Goal: Information Seeking & Learning: Learn about a topic

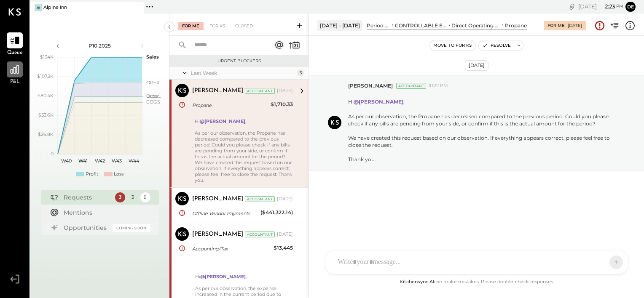
click at [14, 69] on icon at bounding box center [14, 69] width 11 height 11
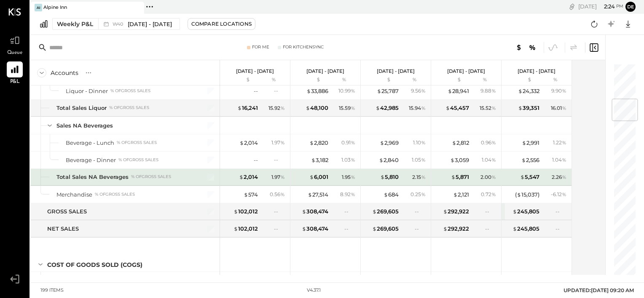
scroll to position [309, 0]
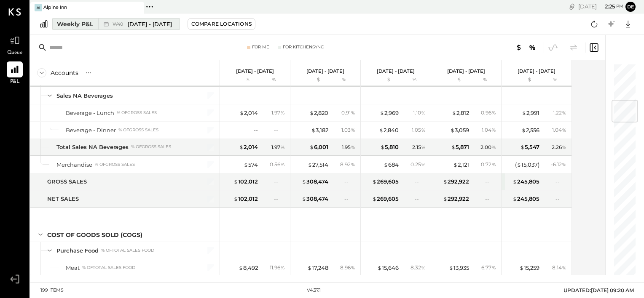
click at [145, 27] on span "[DATE] - [DATE]" at bounding box center [150, 24] width 44 height 8
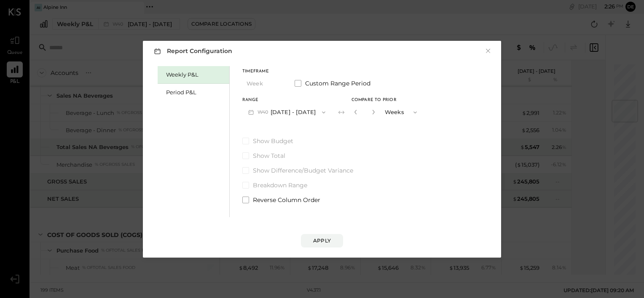
click at [359, 115] on button "button" at bounding box center [355, 111] width 7 height 9
click at [374, 113] on icon "button" at bounding box center [373, 112] width 2 height 5
type input "*"
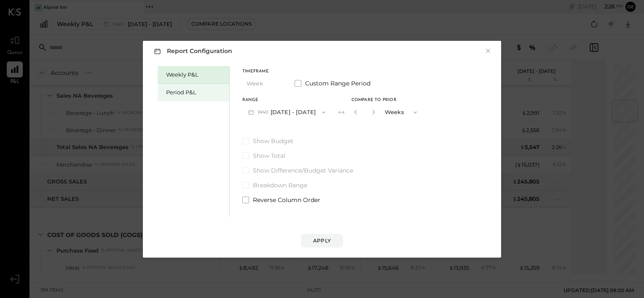
click at [195, 91] on div "Period P&L" at bounding box center [195, 93] width 59 height 8
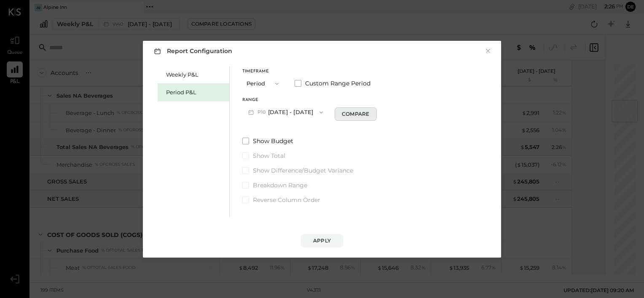
click at [354, 115] on div "Compare" at bounding box center [355, 113] width 27 height 7
click at [373, 110] on icon "button" at bounding box center [370, 112] width 5 height 5
type input "*"
click at [314, 243] on div "Apply" at bounding box center [322, 240] width 18 height 7
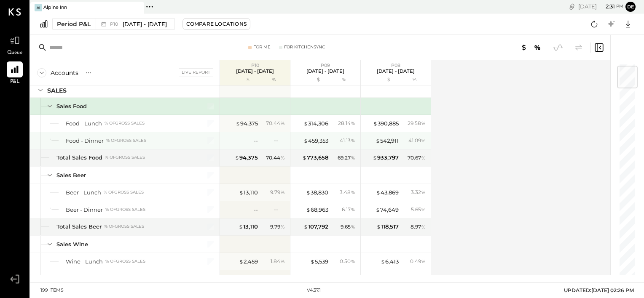
scroll to position [23, 0]
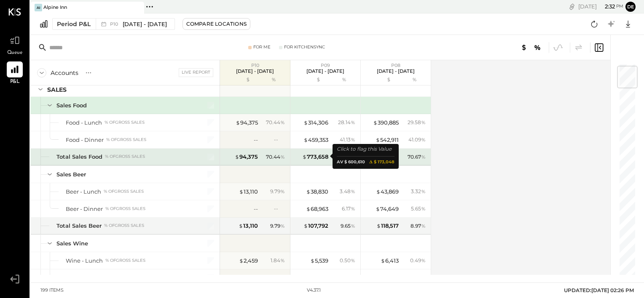
click at [299, 153] on div "$ 773,658" at bounding box center [312, 157] width 34 height 8
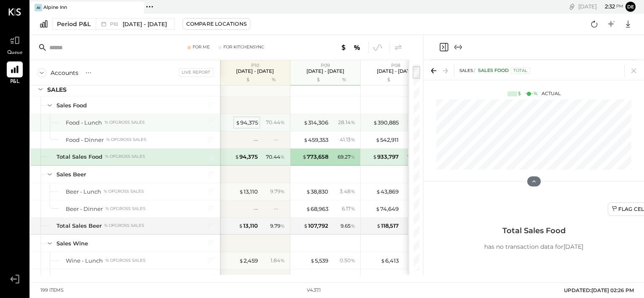
click at [251, 121] on div "$ 94,375" at bounding box center [247, 123] width 22 height 8
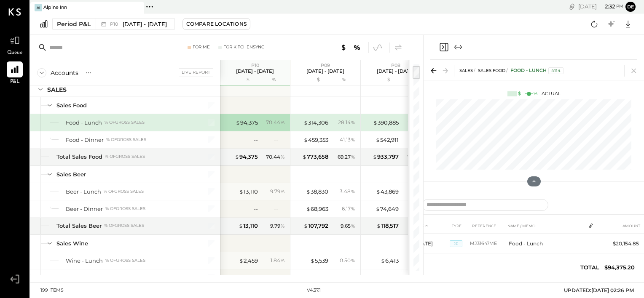
click at [137, 122] on div "% of GROSS SALES" at bounding box center [125, 123] width 40 height 6
click at [633, 69] on icon at bounding box center [634, 71] width 12 height 12
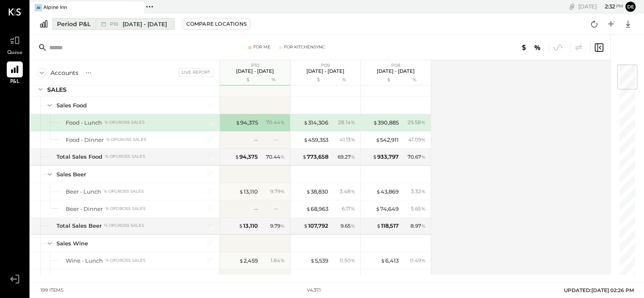
click at [140, 25] on span "[DATE] - [DATE]" at bounding box center [145, 24] width 44 height 8
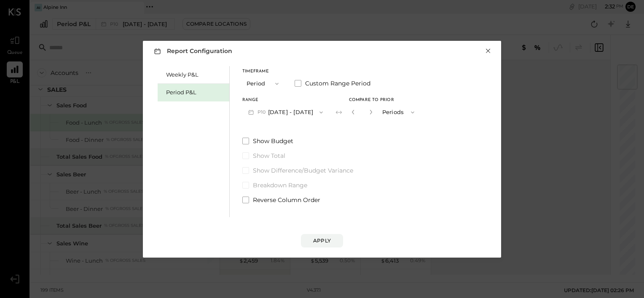
click at [488, 51] on button "×" at bounding box center [488, 51] width 8 height 8
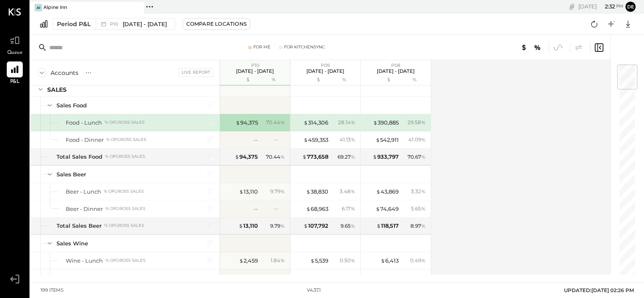
click at [458, 148] on div "Accounts S % GL Live Report P10 [DATE] - [DATE] $ % P09 [DATE] - [DATE] $ % P08…" at bounding box center [320, 167] width 581 height 215
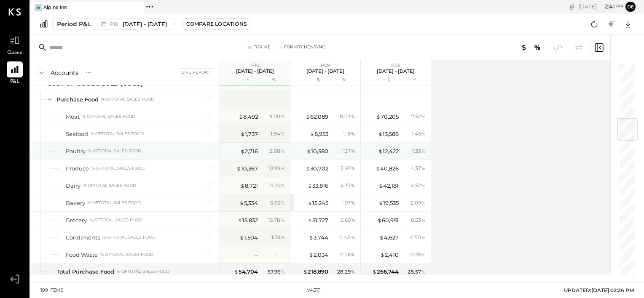
scroll to position [474, 0]
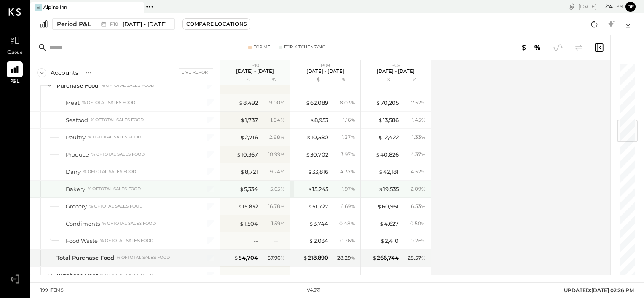
click at [349, 182] on div "$ 15,245 1.97 %" at bounding box center [326, 189] width 63 height 17
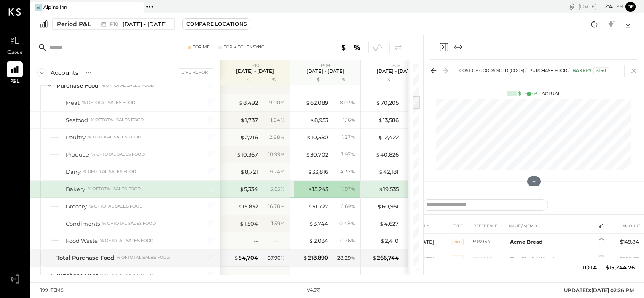
click at [637, 72] on icon at bounding box center [634, 71] width 12 height 12
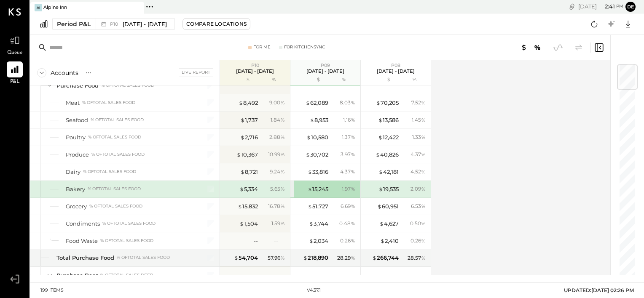
click at [499, 173] on div "Accounts S % GL Live Report P10 [DATE] - [DATE] $ % P09 [DATE] - [DATE] $ % P08…" at bounding box center [320, 167] width 581 height 215
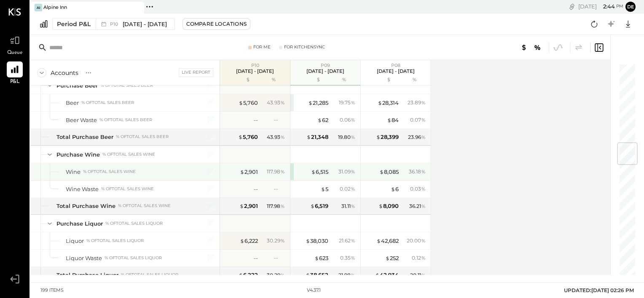
scroll to position [664, 0]
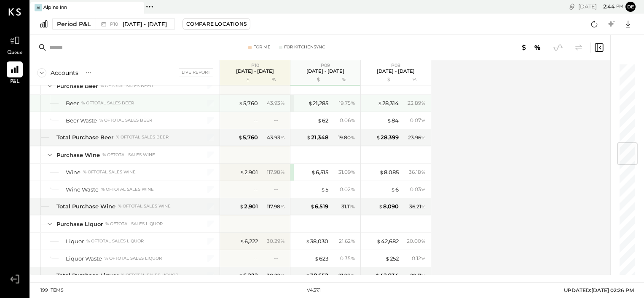
click at [292, 102] on div "$ 21,285 19.75 %" at bounding box center [325, 103] width 70 height 17
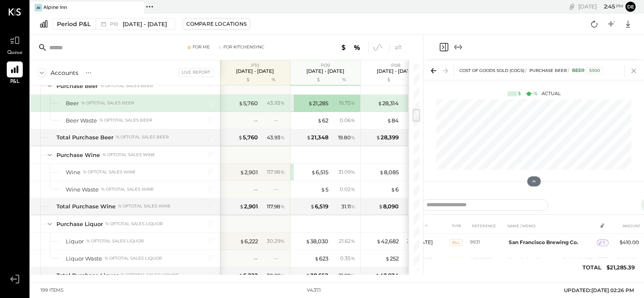
click at [633, 72] on icon at bounding box center [634, 71] width 12 height 12
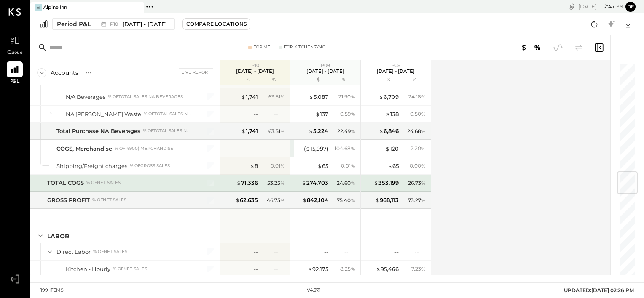
scroll to position [905, 0]
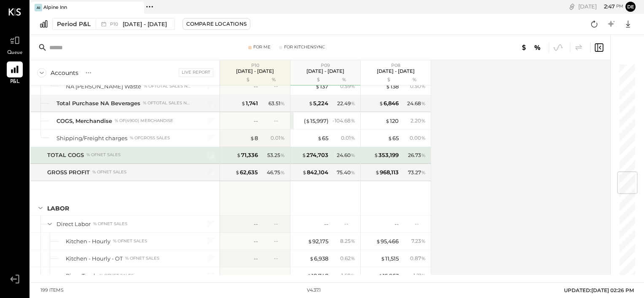
click at [137, 154] on div "TOTAL COGS % of NET SALES" at bounding box center [119, 155] width 144 height 8
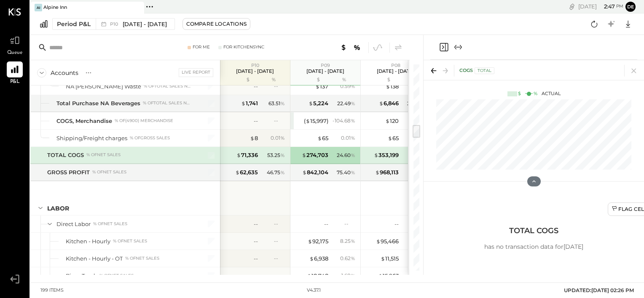
click at [129, 151] on div "TOTAL COGS % of NET SALES" at bounding box center [119, 155] width 145 height 8
click at [638, 71] on icon at bounding box center [634, 71] width 12 height 12
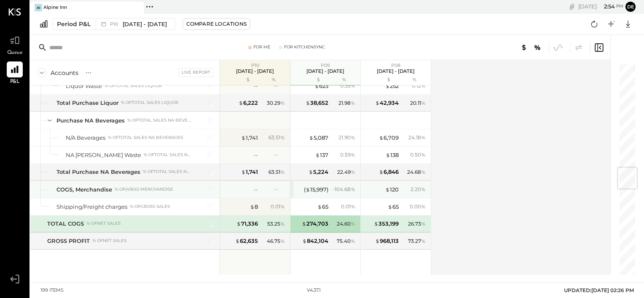
scroll to position [867, 0]
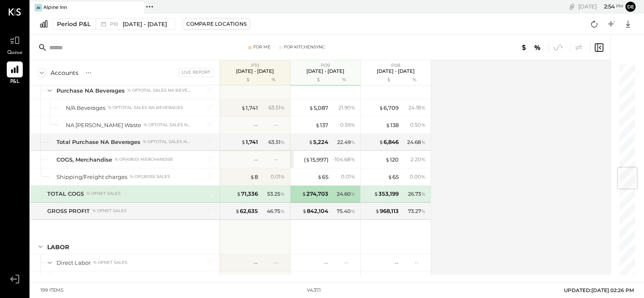
click at [486, 148] on div "Accounts S % GL Live Report P10 [DATE] - [DATE] $ % P09 [DATE] - [DATE] $ % P08…" at bounding box center [320, 167] width 581 height 215
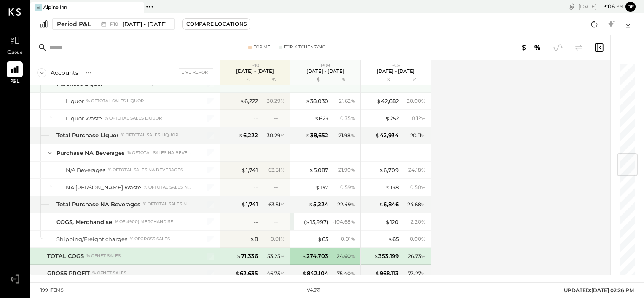
scroll to position [755, 0]
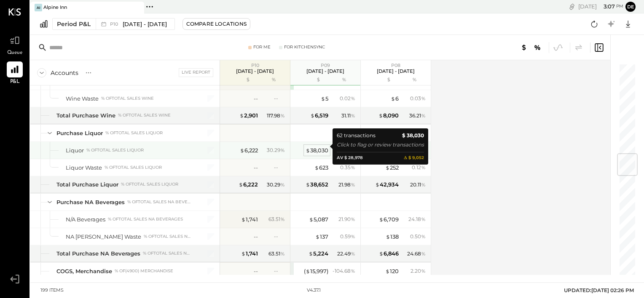
click at [314, 147] on div "$ 38,030" at bounding box center [317, 151] width 23 height 8
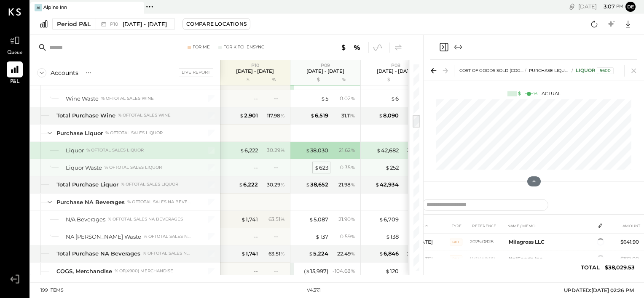
click at [322, 164] on div "$ 623" at bounding box center [321, 168] width 14 height 8
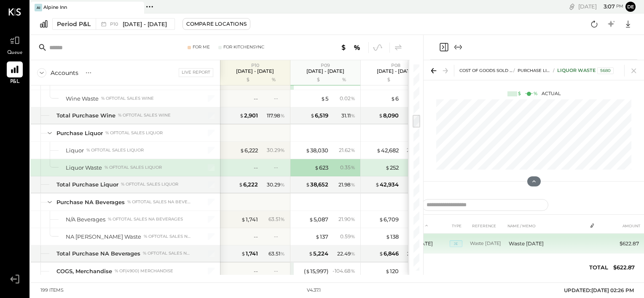
click at [504, 249] on td "Waste [DATE]" at bounding box center [487, 244] width 35 height 20
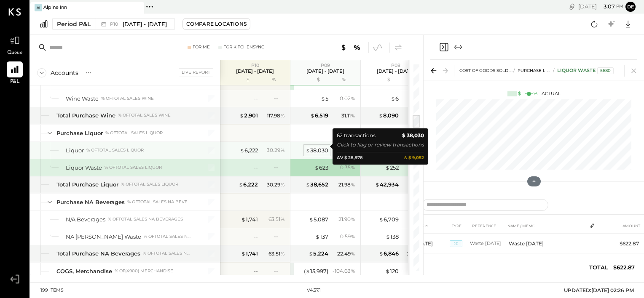
click at [315, 148] on div "$ 38,030" at bounding box center [317, 151] width 23 height 8
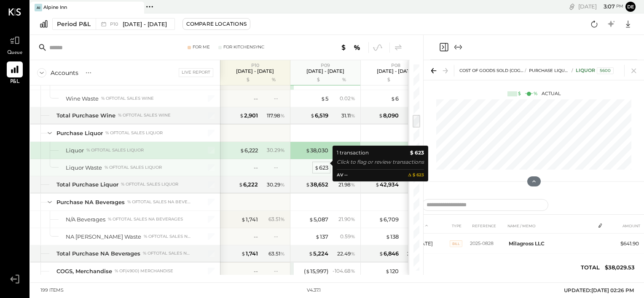
click at [320, 164] on div "$ 623" at bounding box center [321, 168] width 14 height 8
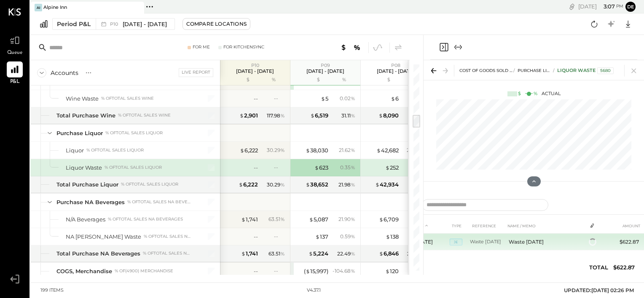
click at [493, 242] on td "Waste [DATE]" at bounding box center [487, 242] width 35 height 17
click at [453, 239] on td "JE" at bounding box center [460, 236] width 20 height 20
click at [593, 244] on tr "[DATE] JE Waste [DATE] Waste [DATE] $622.87" at bounding box center [534, 236] width 244 height 20
click at [535, 236] on td "Waste [DATE]" at bounding box center [545, 236] width 81 height 20
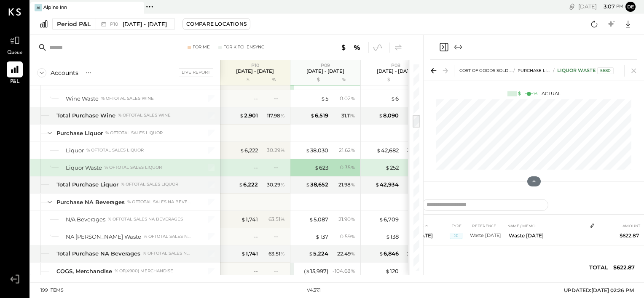
click at [594, 225] on icon at bounding box center [592, 226] width 7 height 7
click at [486, 226] on th "REFERENCE" at bounding box center [487, 226] width 35 height 16
click at [489, 227] on th "REFERENCE" at bounding box center [487, 226] width 35 height 16
click at [457, 51] on icon "Expand panel (e)" at bounding box center [458, 47] width 10 height 10
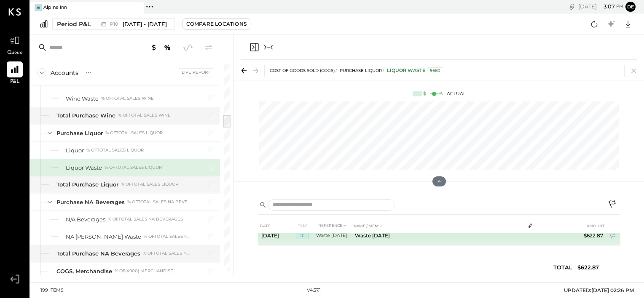
click at [415, 235] on td "Waste [DATE]" at bounding box center [438, 236] width 174 height 20
click at [303, 234] on span "JE" at bounding box center [302, 236] width 13 height 7
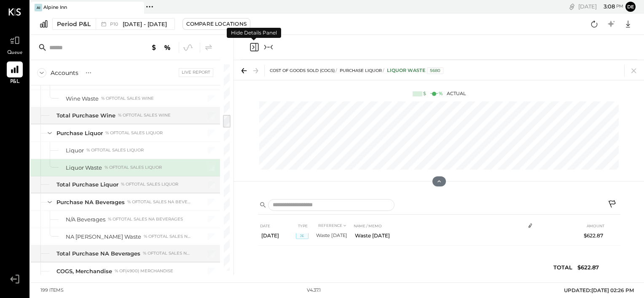
click at [253, 46] on icon "Close panel" at bounding box center [253, 48] width 2 height 4
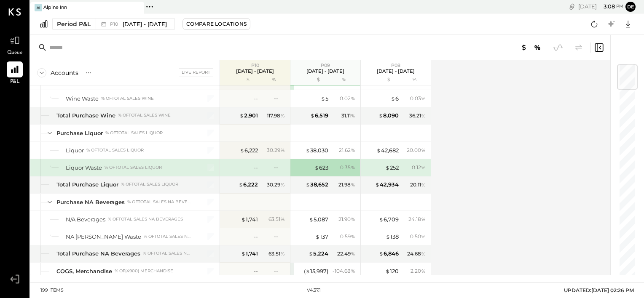
click at [598, 44] on icon at bounding box center [599, 48] width 10 height 10
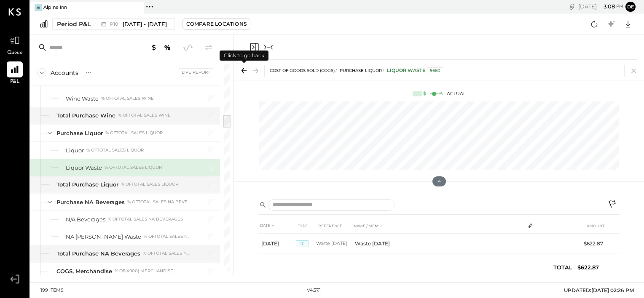
click at [243, 67] on icon at bounding box center [244, 71] width 12 height 12
click at [255, 71] on icon at bounding box center [255, 70] width 5 height 1
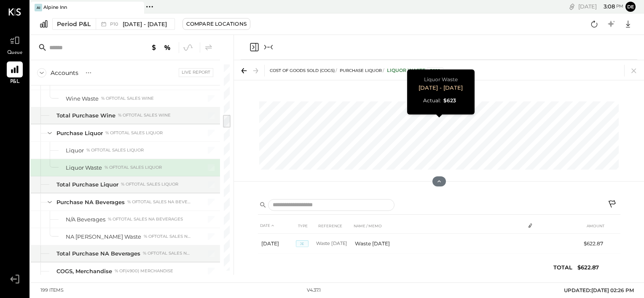
scroll to position [0, 105]
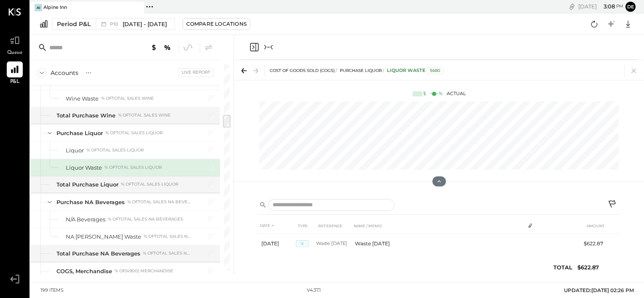
click at [270, 48] on icon "Collapse panel (e)" at bounding box center [268, 47] width 10 height 10
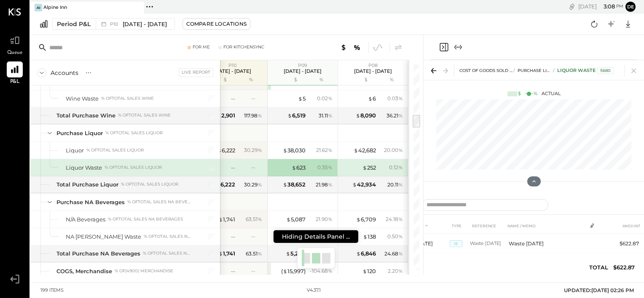
scroll to position [0, 22]
click at [443, 50] on icon "Close panel" at bounding box center [444, 47] width 10 height 10
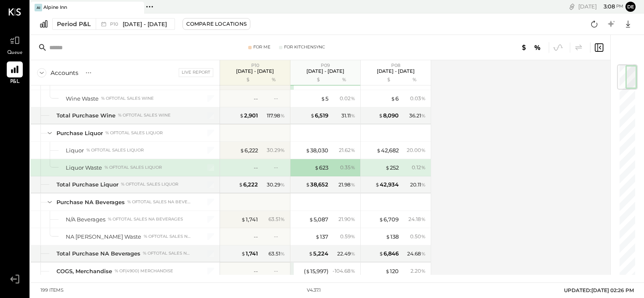
click at [600, 50] on icon at bounding box center [599, 48] width 10 height 10
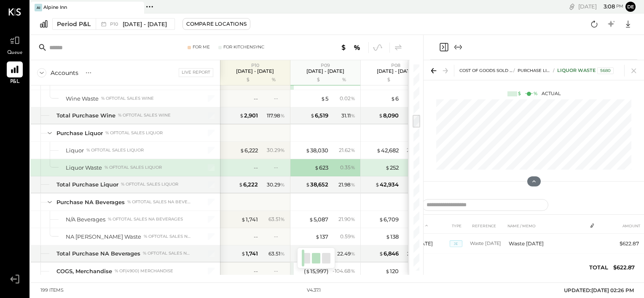
click at [457, 47] on icon "Expand panel (e)" at bounding box center [458, 47] width 10 height 10
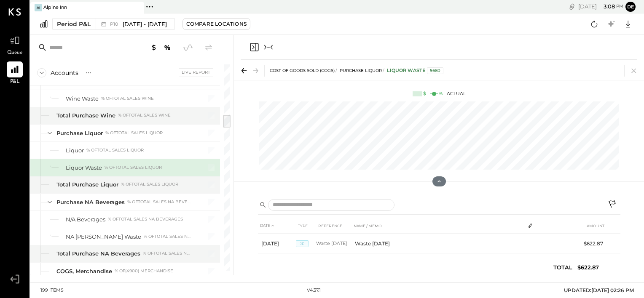
click at [270, 46] on icon "Collapse panel (e)" at bounding box center [268, 47] width 10 height 10
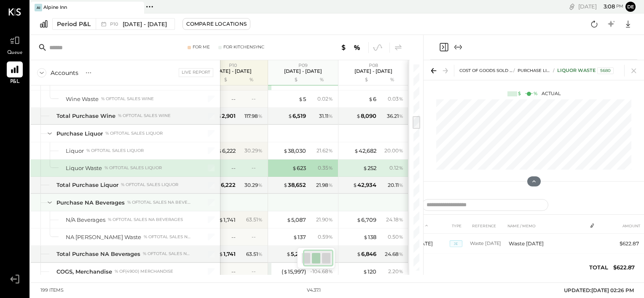
scroll to position [777, 0]
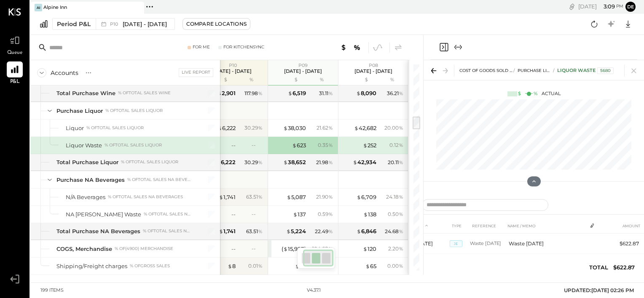
click at [608, 69] on div "5680" at bounding box center [605, 70] width 16 height 7
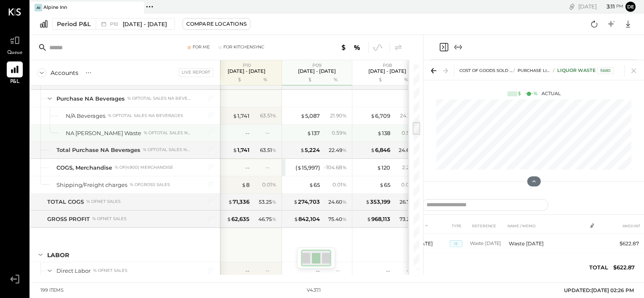
scroll to position [0, 22]
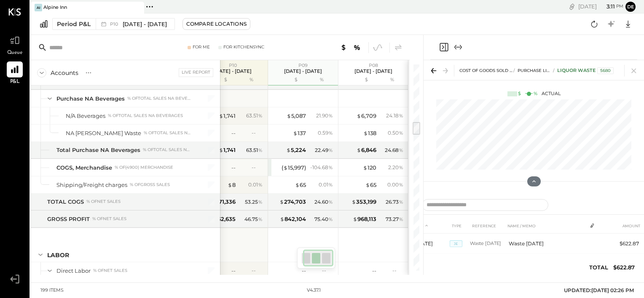
click at [457, 47] on icon "Expand panel (e)" at bounding box center [458, 47] width 10 height 10
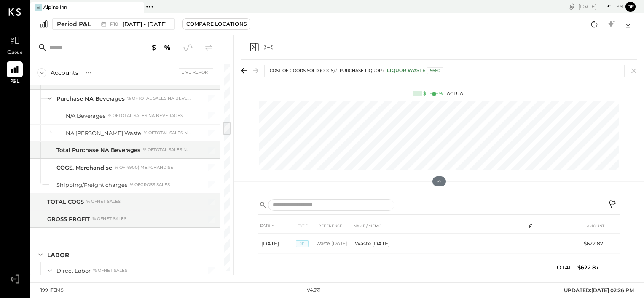
click at [268, 50] on icon "Collapse panel (e)" at bounding box center [268, 47] width 10 height 10
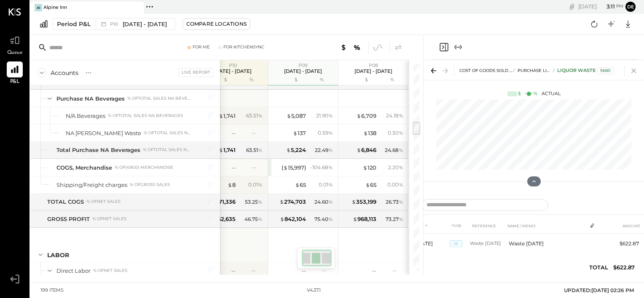
click at [632, 76] on icon at bounding box center [634, 71] width 12 height 12
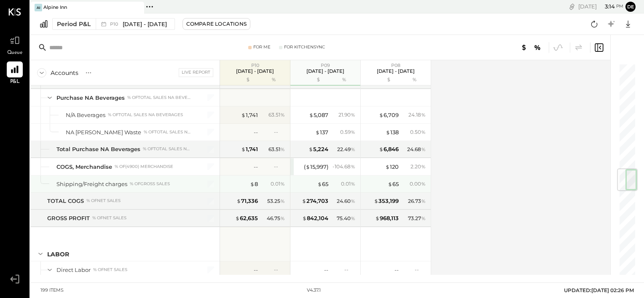
scroll to position [883, 0]
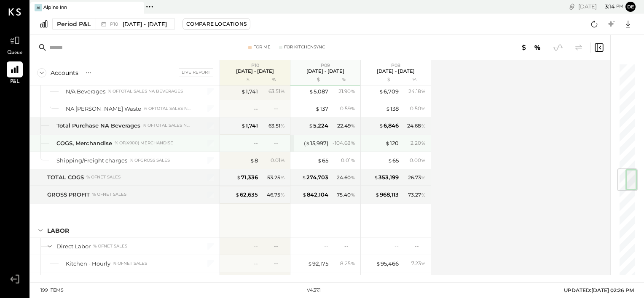
click at [292, 137] on div "( $ 15,997 ) - 104.68 %" at bounding box center [325, 143] width 70 height 17
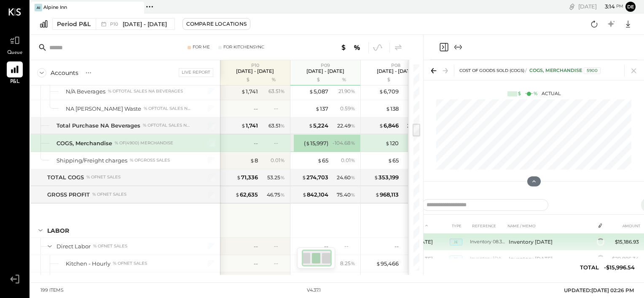
click at [531, 244] on td "Inventory [DATE]" at bounding box center [549, 242] width 89 height 17
click at [531, 244] on td "Inventory [DATE]" at bounding box center [549, 244] width 89 height 20
click at [459, 242] on span "JE" at bounding box center [456, 244] width 13 height 7
click at [520, 249] on td "Inventory [DATE]" at bounding box center [549, 244] width 89 height 20
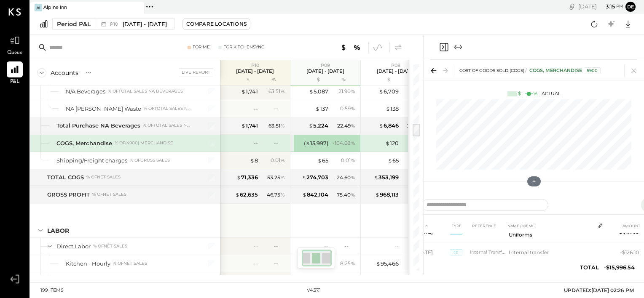
click at [455, 235] on td "JE" at bounding box center [460, 231] width 20 height 21
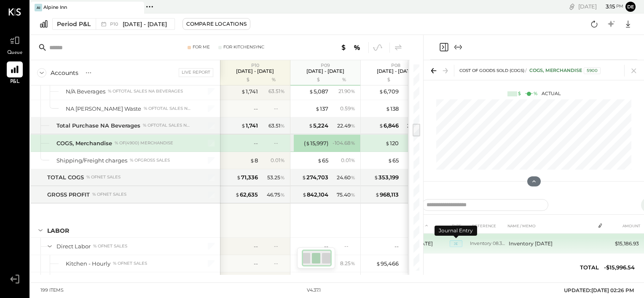
click at [454, 244] on span "JE" at bounding box center [456, 244] width 13 height 7
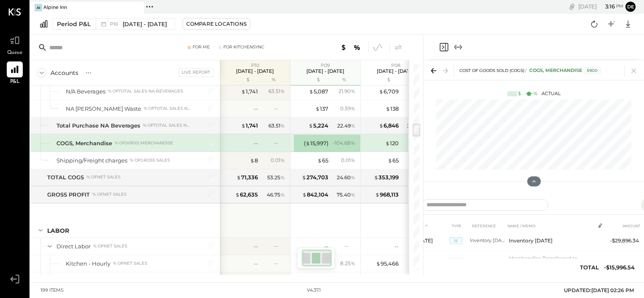
click at [454, 244] on td "JE" at bounding box center [460, 241] width 20 height 20
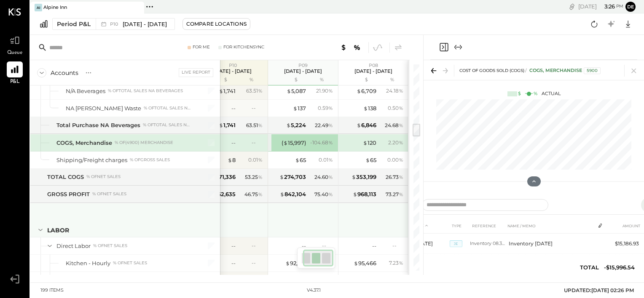
scroll to position [883, 0]
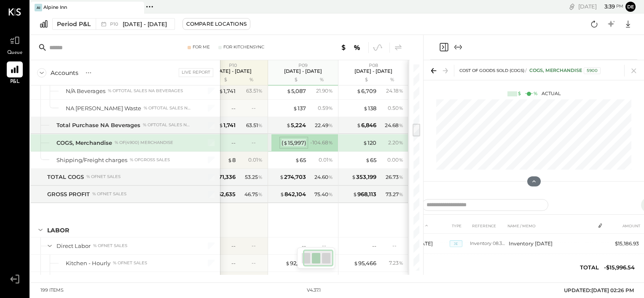
click at [297, 139] on div "( $ 15,997 )" at bounding box center [294, 143] width 24 height 8
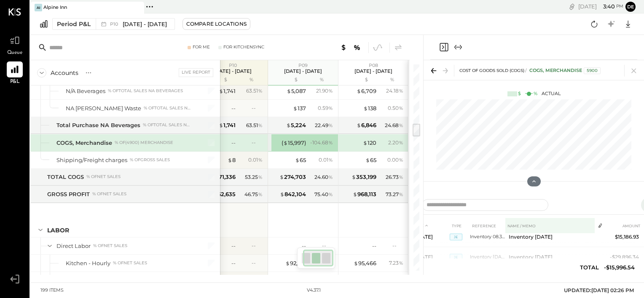
scroll to position [0, 0]
click at [435, 72] on icon at bounding box center [434, 71] width 12 height 12
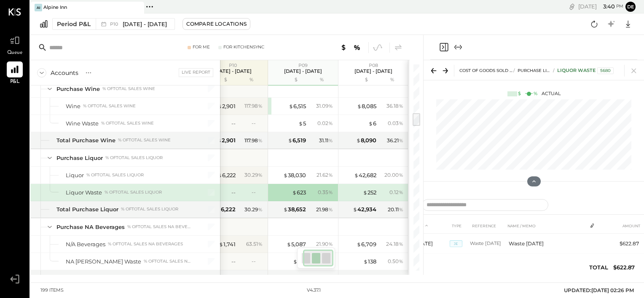
click at [446, 73] on icon at bounding box center [446, 71] width 12 height 12
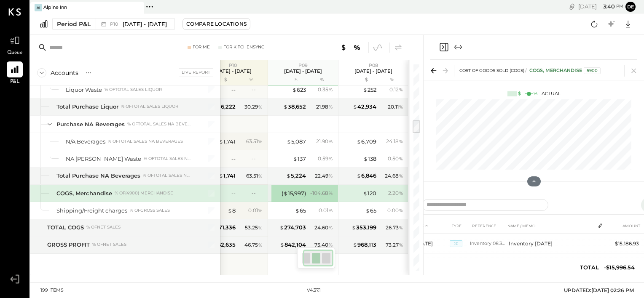
click at [440, 47] on icon "Close panel" at bounding box center [444, 47] width 8 height 8
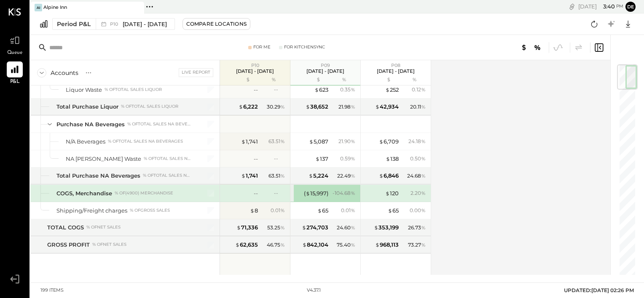
click at [597, 44] on icon at bounding box center [599, 48] width 10 height 10
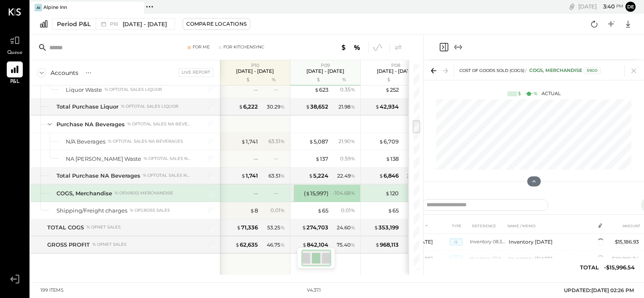
scroll to position [0, 11]
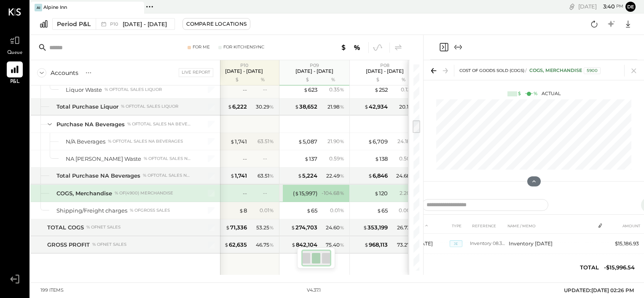
click at [599, 227] on icon at bounding box center [600, 226] width 7 height 7
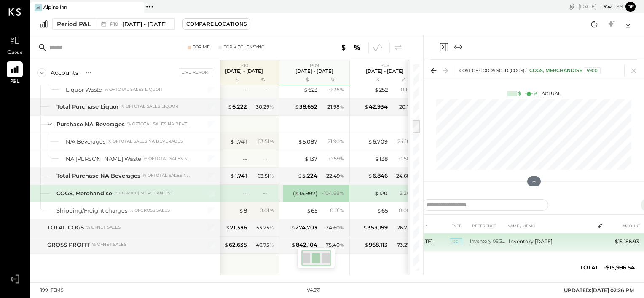
scroll to position [0, 0]
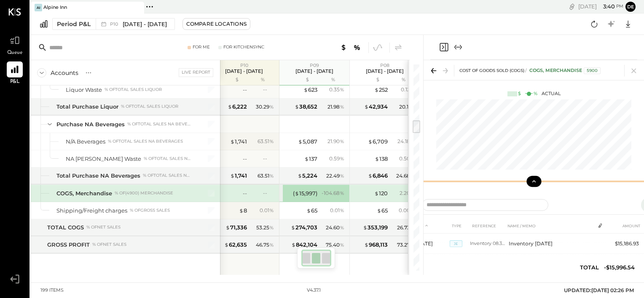
click at [537, 181] on button at bounding box center [533, 181] width 15 height 11
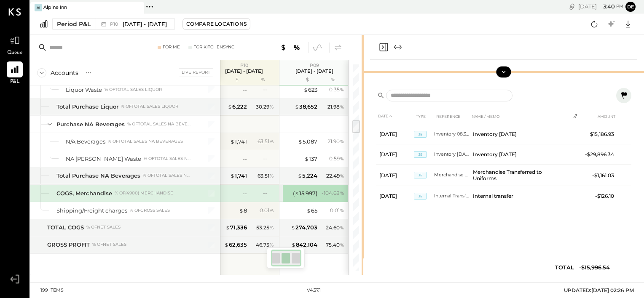
drag, startPoint x: 421, startPoint y: 44, endPoint x: 362, endPoint y: 44, distance: 59.0
click at [362, 44] on div at bounding box center [363, 155] width 3 height 240
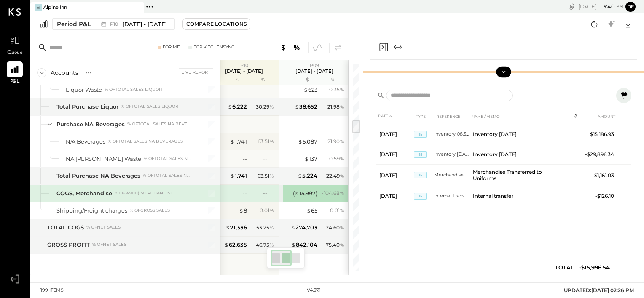
click at [629, 94] on button at bounding box center [623, 95] width 15 height 15
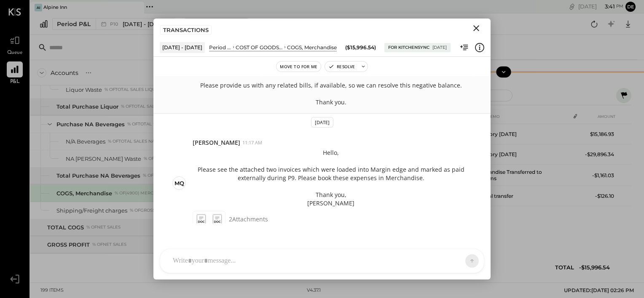
scroll to position [116, 0]
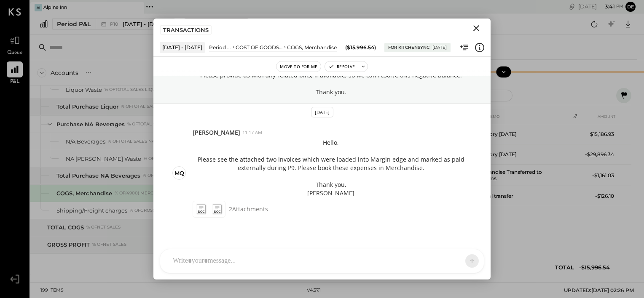
click at [475, 25] on icon "Close" at bounding box center [476, 28] width 10 height 10
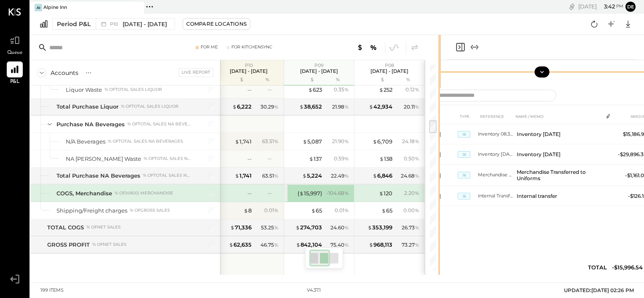
scroll to position [0, 6]
drag, startPoint x: 362, startPoint y: 46, endPoint x: 501, endPoint y: 44, distance: 138.2
click at [501, 44] on div "For Me For KitchenSync Accounts S % GL Live Report P10 [DATE] - [DATE] $ % P09 …" at bounding box center [337, 155] width 614 height 240
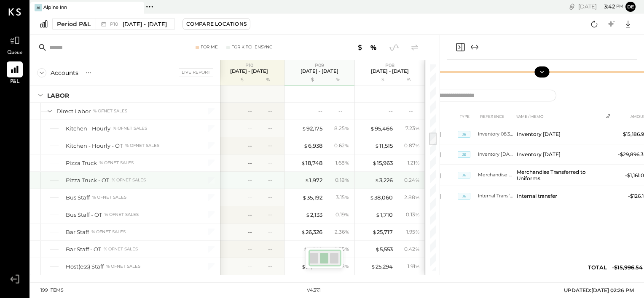
scroll to position [1036, 0]
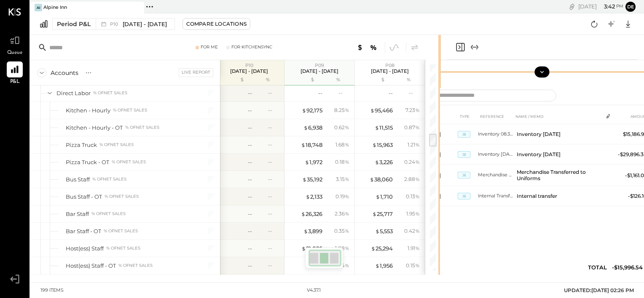
drag, startPoint x: 439, startPoint y: 55, endPoint x: 467, endPoint y: 56, distance: 27.8
click at [467, 56] on div "For Me For KitchenSync Accounts S % GL Live Report P10 [DATE] - [DATE] $ % P09 …" at bounding box center [337, 155] width 614 height 240
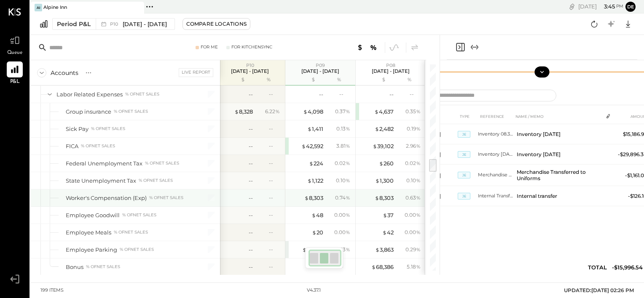
scroll to position [1416, 0]
click at [462, 48] on icon "Close panel" at bounding box center [460, 47] width 10 height 10
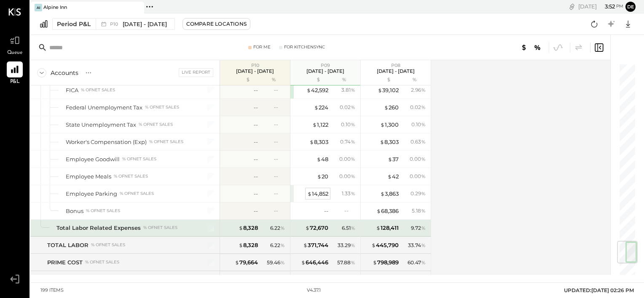
scroll to position [1486, 0]
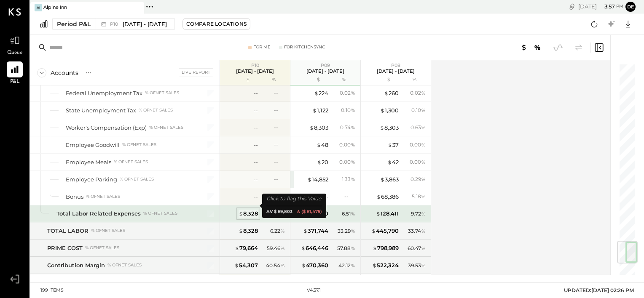
click at [252, 210] on div "$ 8,328" at bounding box center [248, 214] width 19 height 8
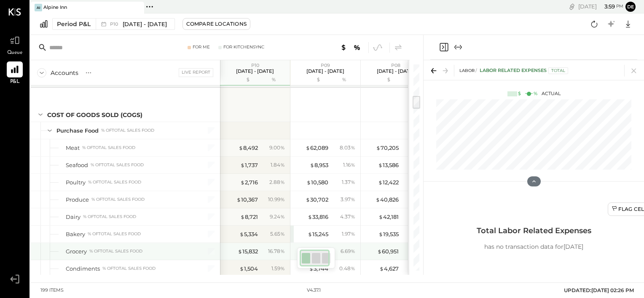
scroll to position [469, 0]
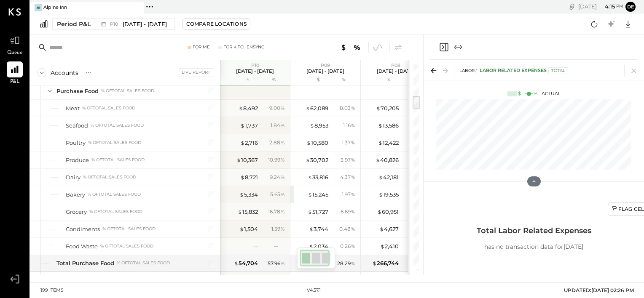
click at [460, 50] on icon "Expand panel (e)" at bounding box center [458, 47] width 10 height 10
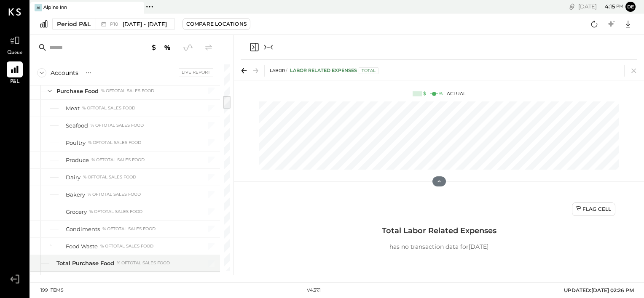
click at [271, 45] on icon "Collapse panel (e)" at bounding box center [268, 47] width 10 height 10
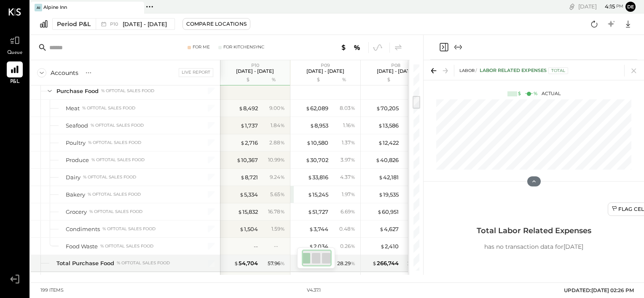
click at [444, 47] on icon "Close panel" at bounding box center [444, 47] width 10 height 10
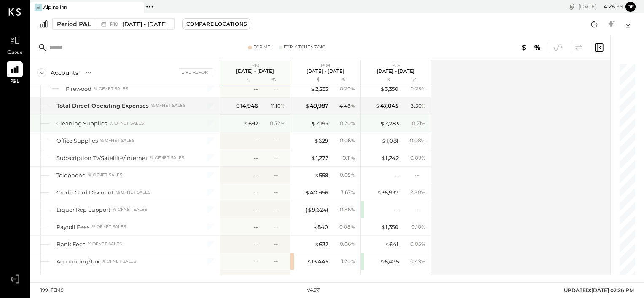
scroll to position [1974, 0]
